Goal: Task Accomplishment & Management: Use online tool/utility

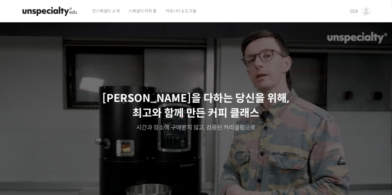
click at [355, 18] on link "CCR" at bounding box center [360, 11] width 21 height 23
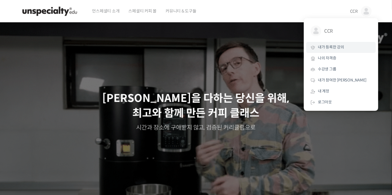
click at [344, 49] on span "내가 등록한 강의" at bounding box center [332, 47] width 26 height 5
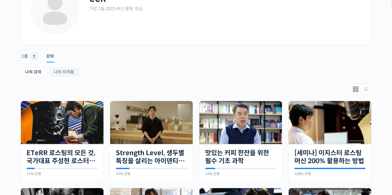
scroll to position [54, 0]
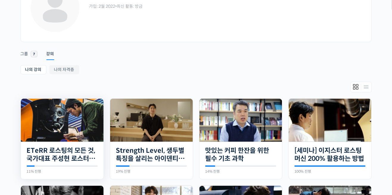
click at [84, 129] on img at bounding box center [62, 120] width 83 height 43
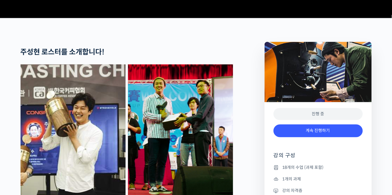
scroll to position [215, 0]
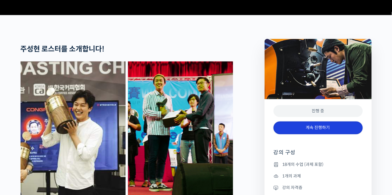
click at [338, 135] on link "계속 진행하기" at bounding box center [318, 128] width 89 height 13
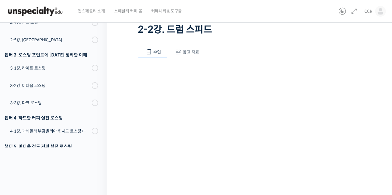
scroll to position [37, 0]
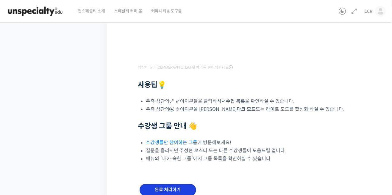
click at [158, 195] on input "완료 처리하기" at bounding box center [168, 190] width 57 height 12
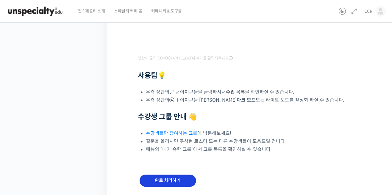
scroll to position [208, 0]
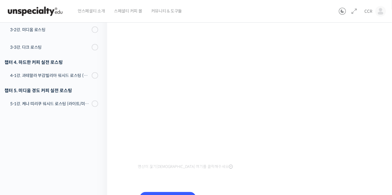
scroll to position [83, 0]
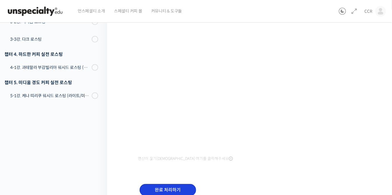
click at [162, 189] on input "완료 처리하기" at bounding box center [168, 190] width 57 height 12
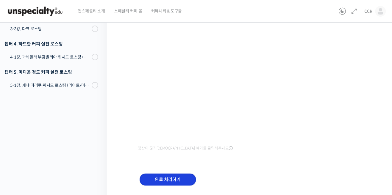
scroll to position [117, 0]
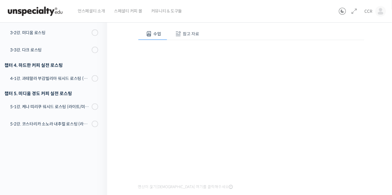
scroll to position [62, 0]
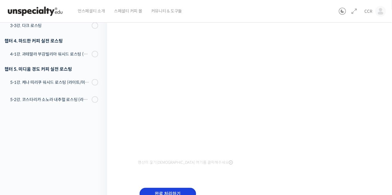
click at [173, 195] on input "완료 처리하기" at bounding box center [168, 194] width 57 height 12
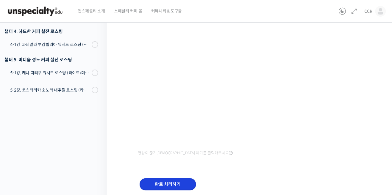
scroll to position [114, 0]
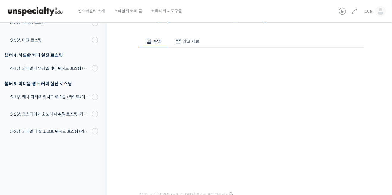
scroll to position [56, 0]
